Goal: Find contact information: Find contact information

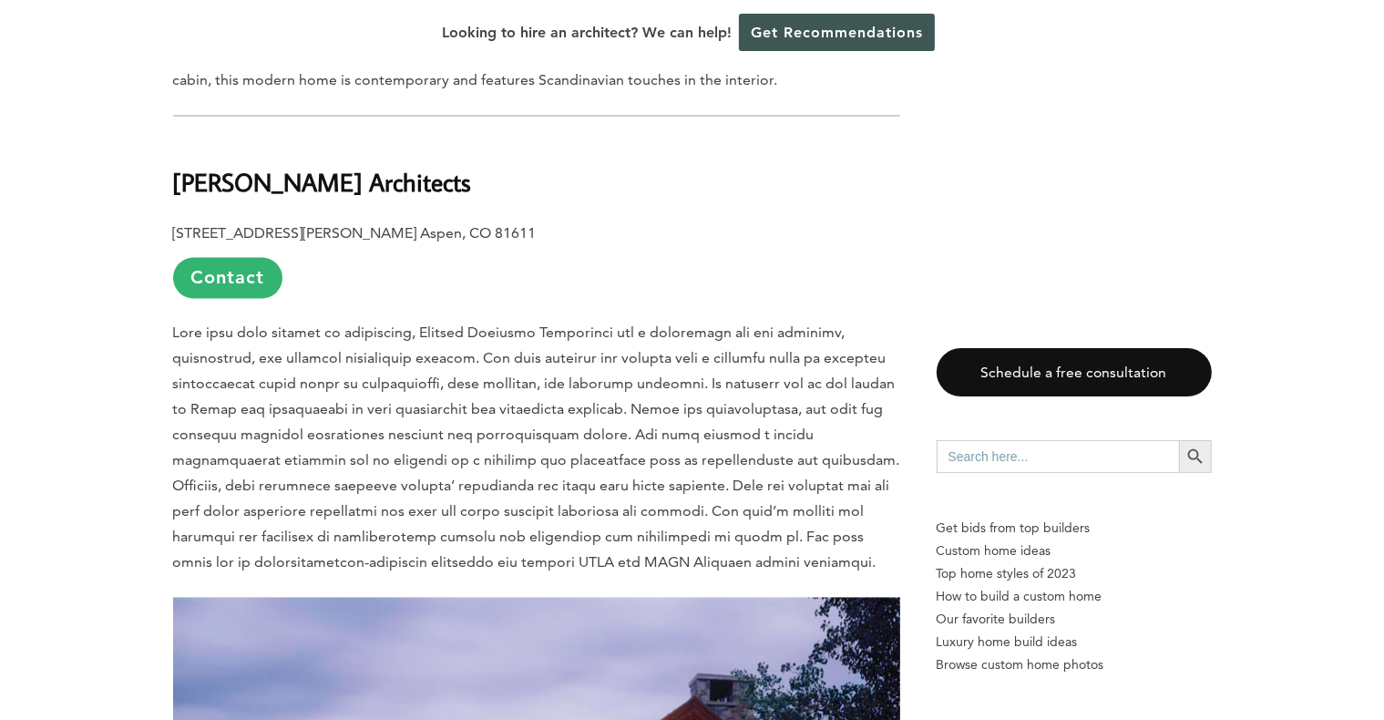
scroll to position [3353, 0]
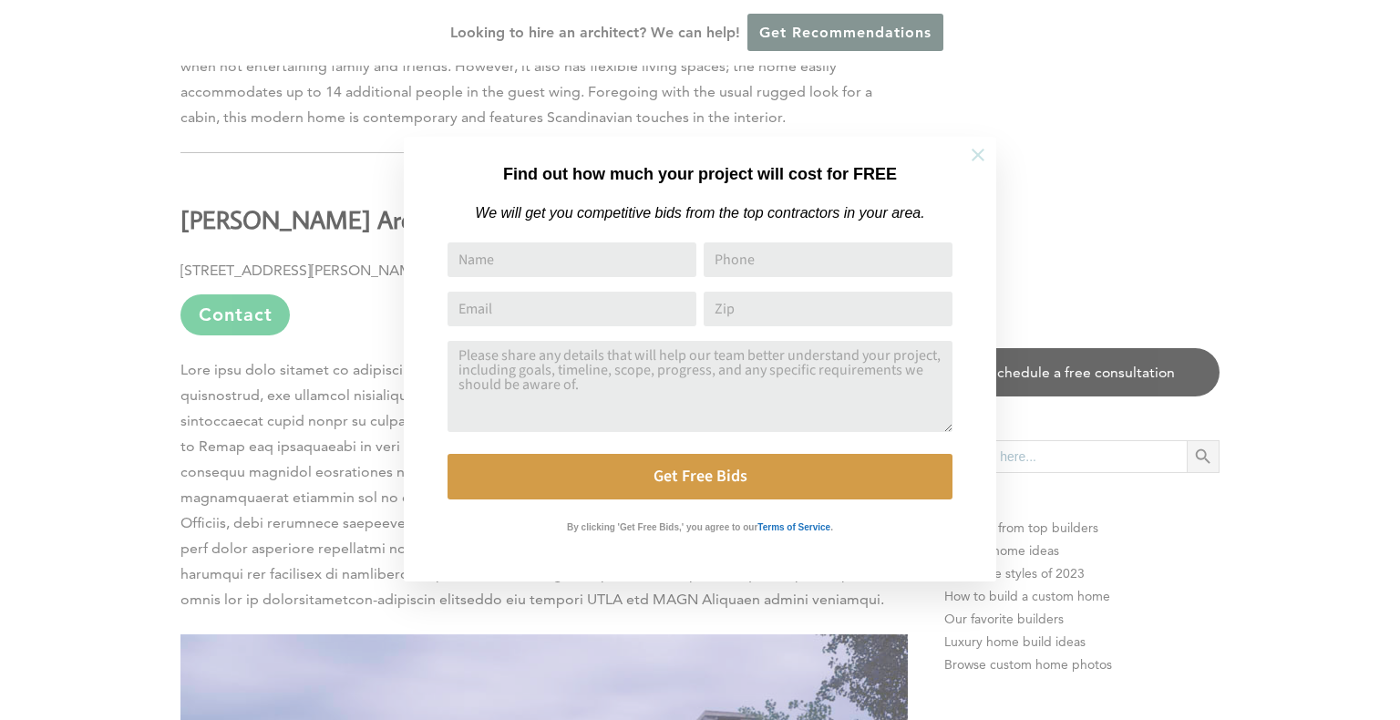
click at [980, 151] on icon at bounding box center [977, 155] width 13 height 13
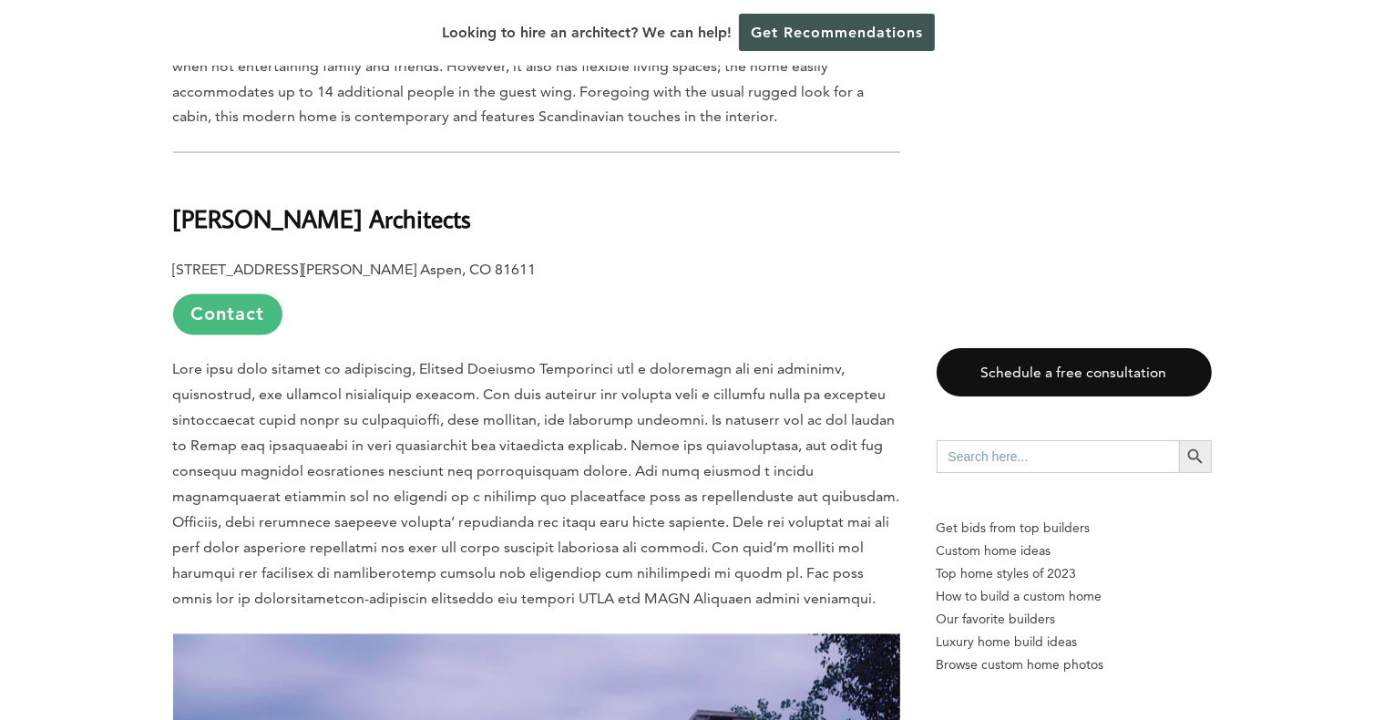
click at [214, 294] on link "Contact" at bounding box center [227, 314] width 109 height 41
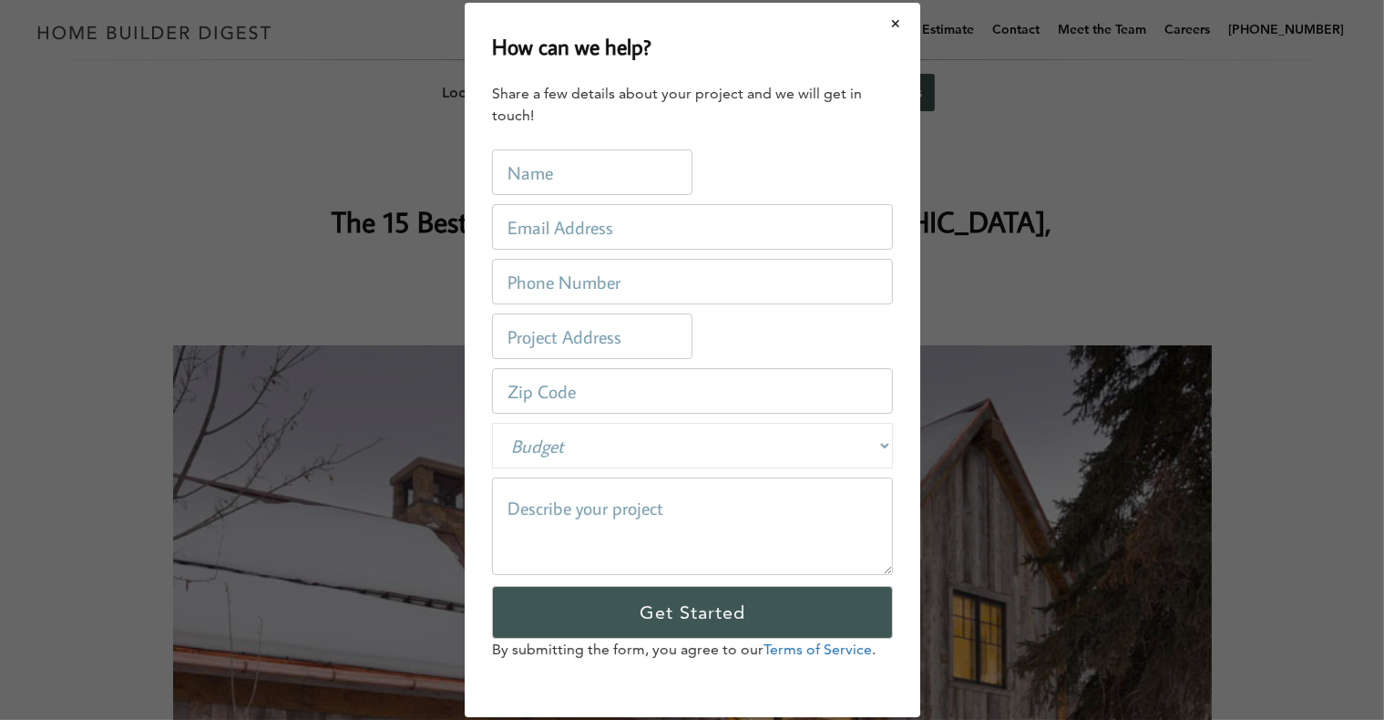
scroll to position [0, 0]
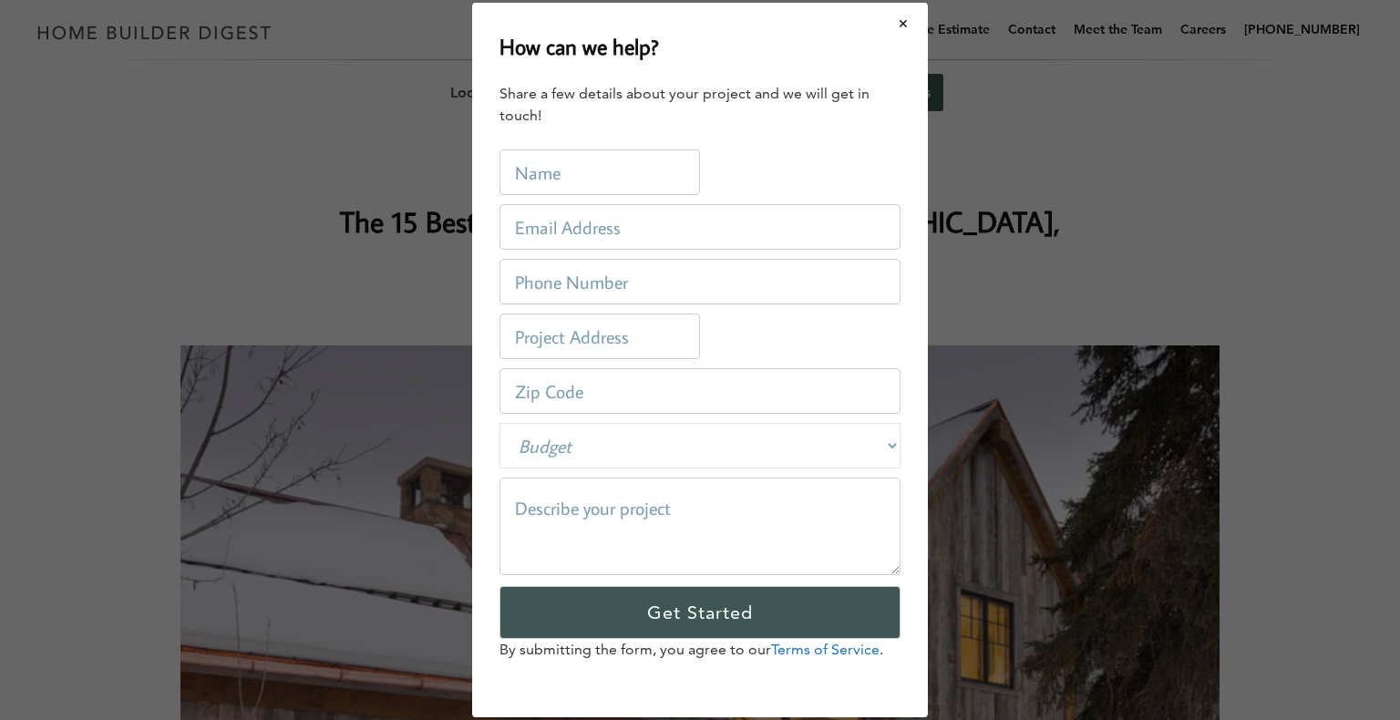
click at [214, 228] on div "How can we help? Share a few details about your project and we will get in touc…" at bounding box center [700, 360] width 1400 height 720
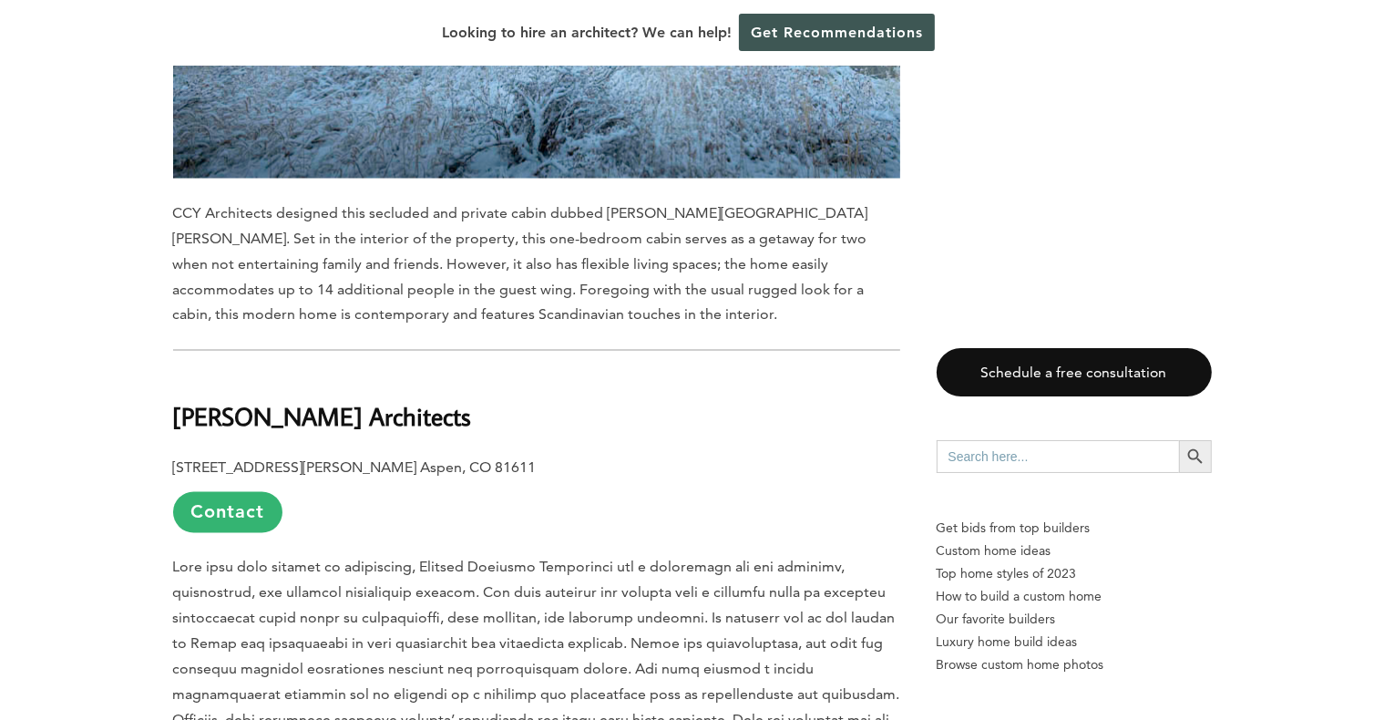
scroll to position [3178, 0]
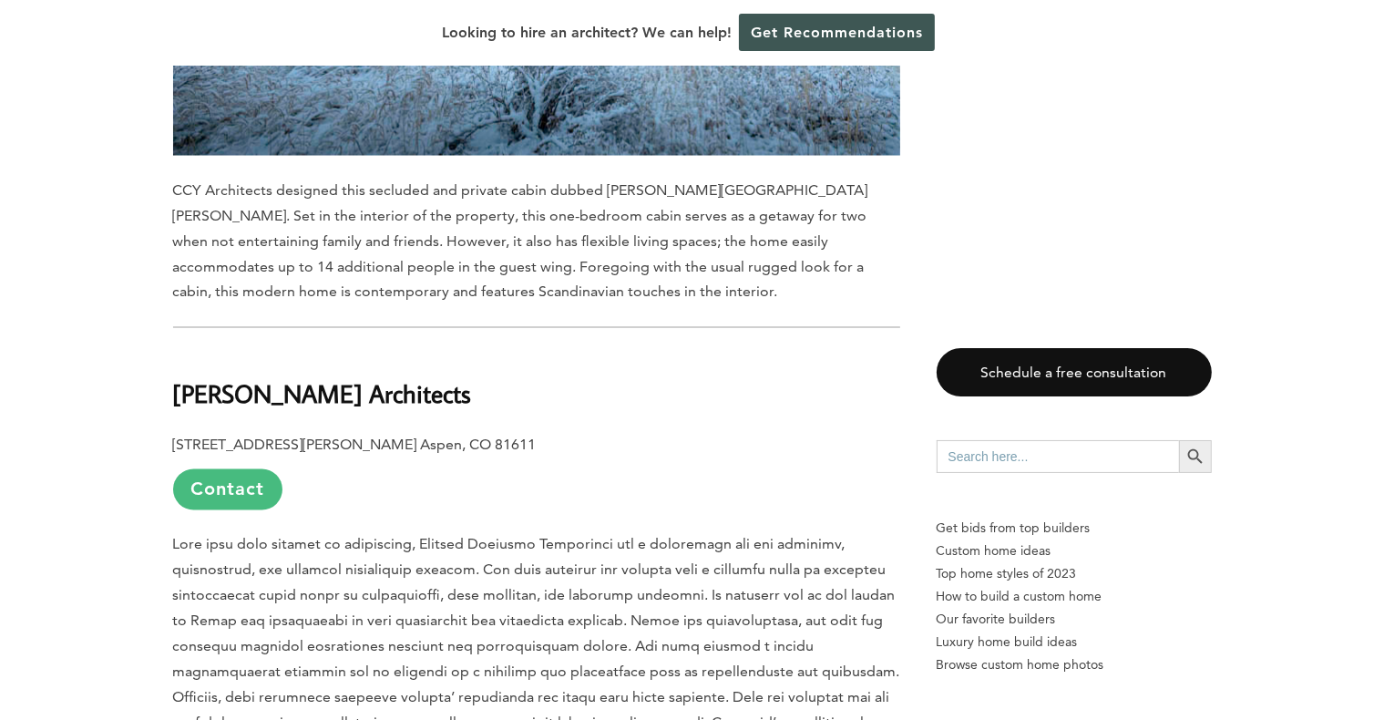
click at [245, 469] on link "Contact" at bounding box center [227, 489] width 109 height 41
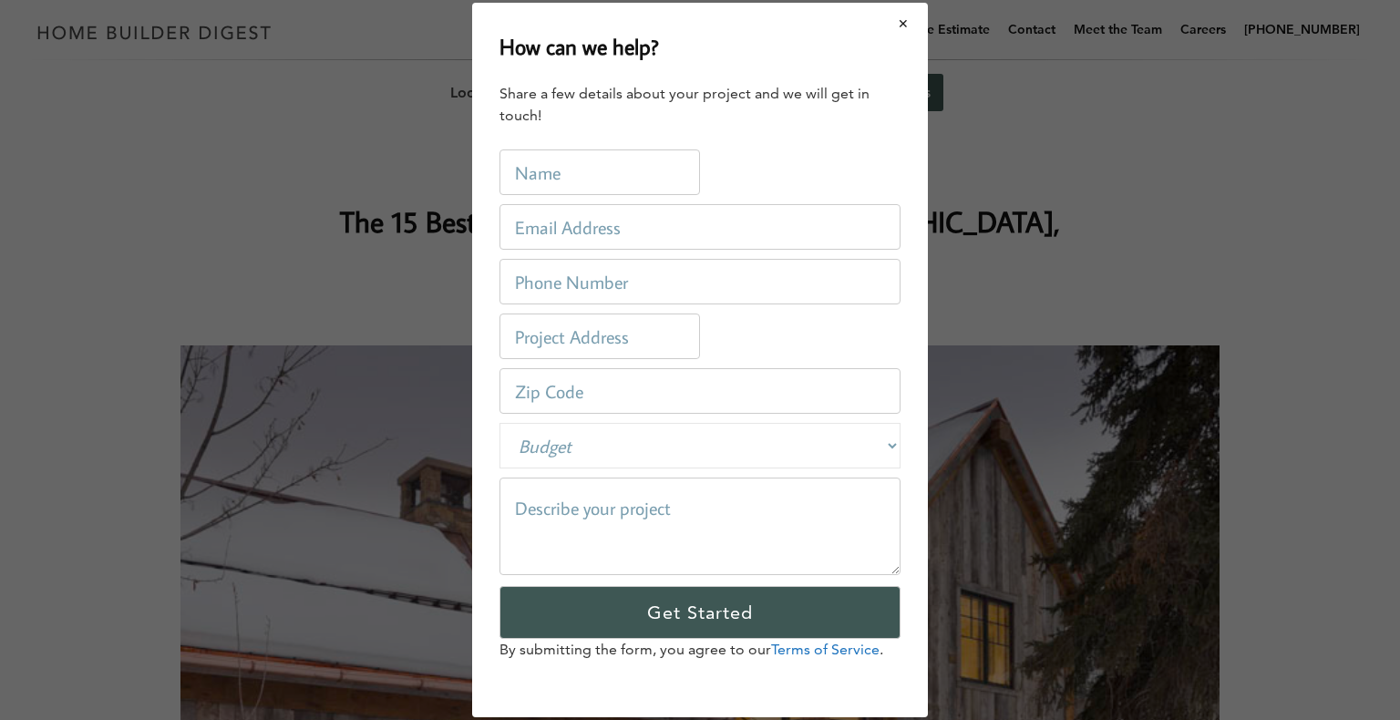
click at [902, 26] on button "Close modal" at bounding box center [903, 24] width 48 height 38
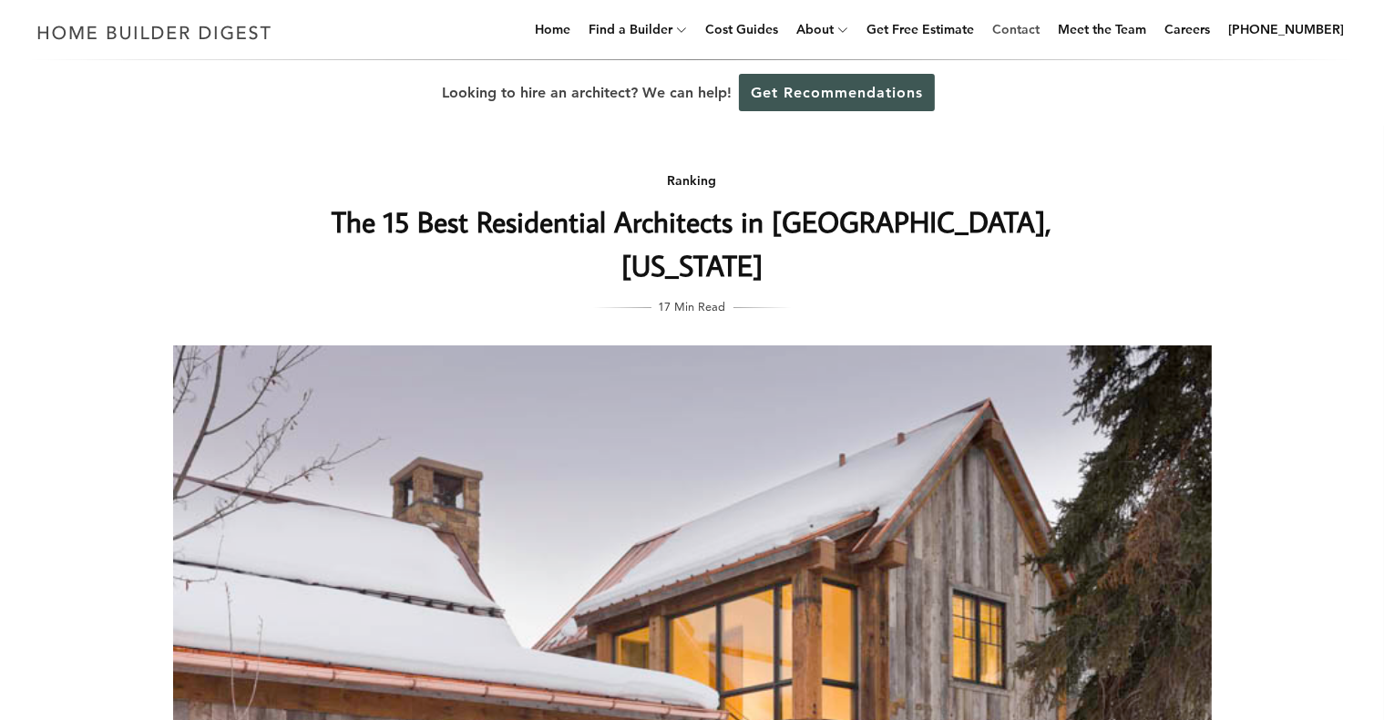
click at [1031, 31] on link "Contact" at bounding box center [1016, 29] width 62 height 58
